Goal: Transaction & Acquisition: Book appointment/travel/reservation

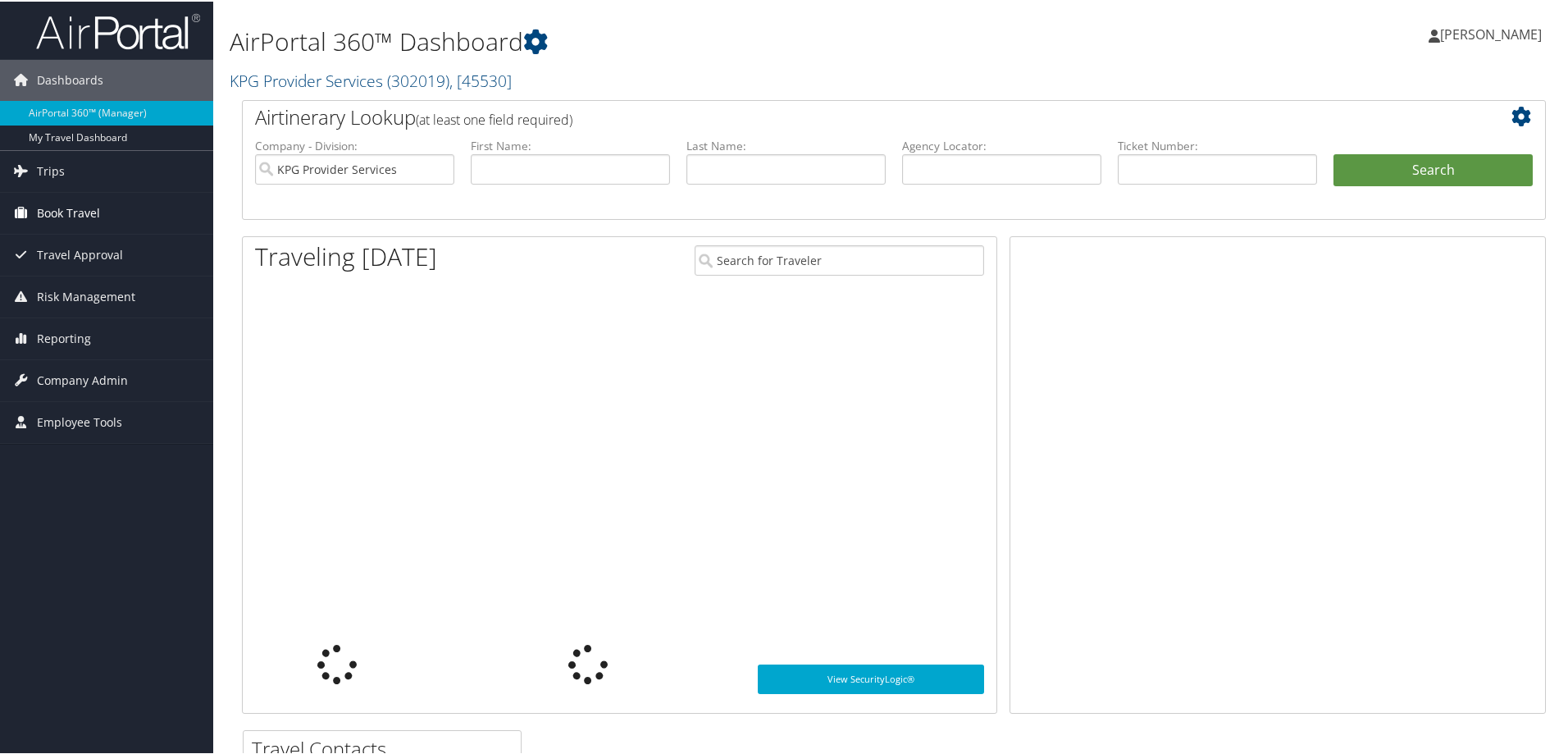
click at [123, 216] on link "Book Travel" at bounding box center [107, 211] width 213 height 41
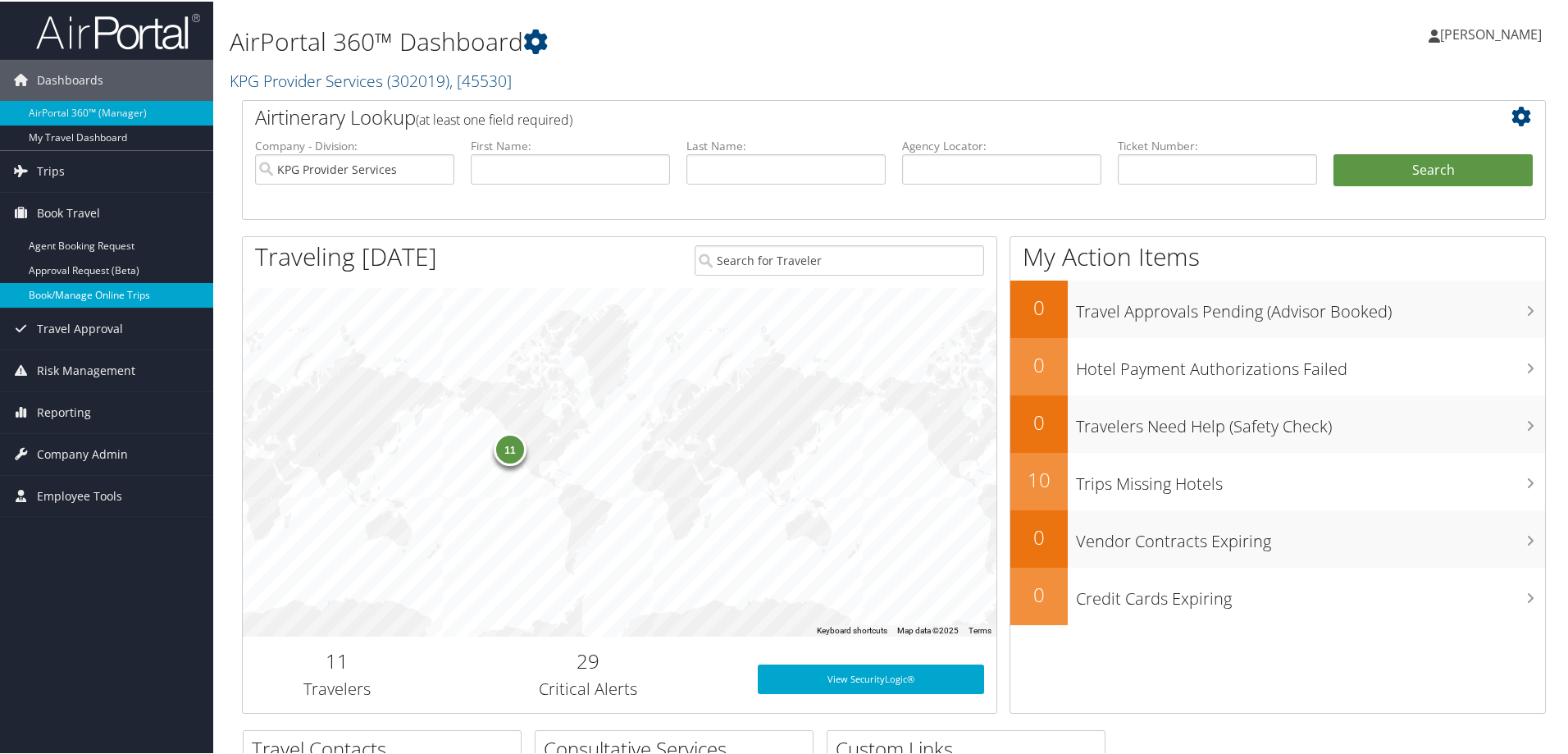
click at [102, 287] on link "Book/Manage Online Trips" at bounding box center [107, 294] width 213 height 24
